Goal: Find specific page/section: Find specific page/section

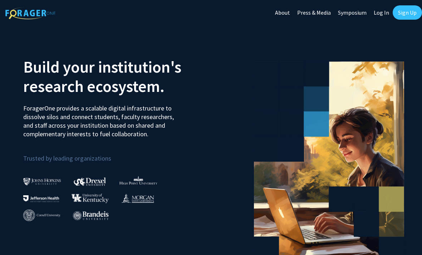
click at [384, 11] on link "Log In" at bounding box center [381, 12] width 23 height 25
select select
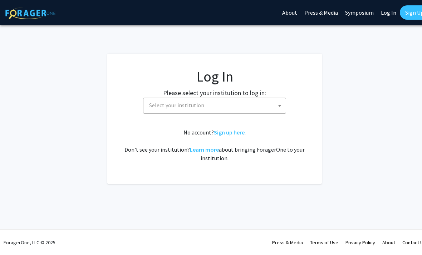
click at [262, 106] on span "Select your institution" at bounding box center [216, 105] width 140 height 15
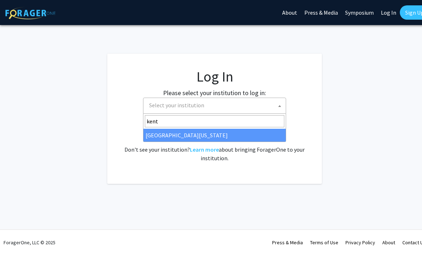
type input "kentu"
select select "13"
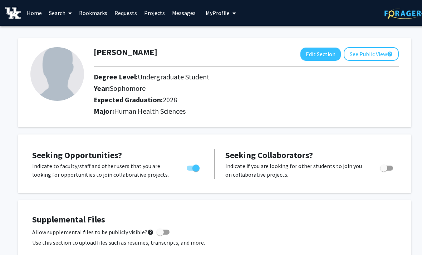
click at [62, 11] on link "Search" at bounding box center [60, 12] width 30 height 25
click at [86, 32] on span "Faculty/Staff" at bounding box center [71, 33] width 53 height 14
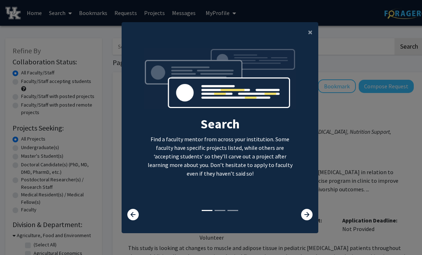
click at [313, 42] on button "×" at bounding box center [310, 32] width 16 height 20
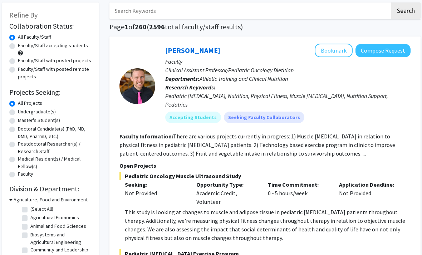
scroll to position [35, 3]
